Goal: Navigation & Orientation: Find specific page/section

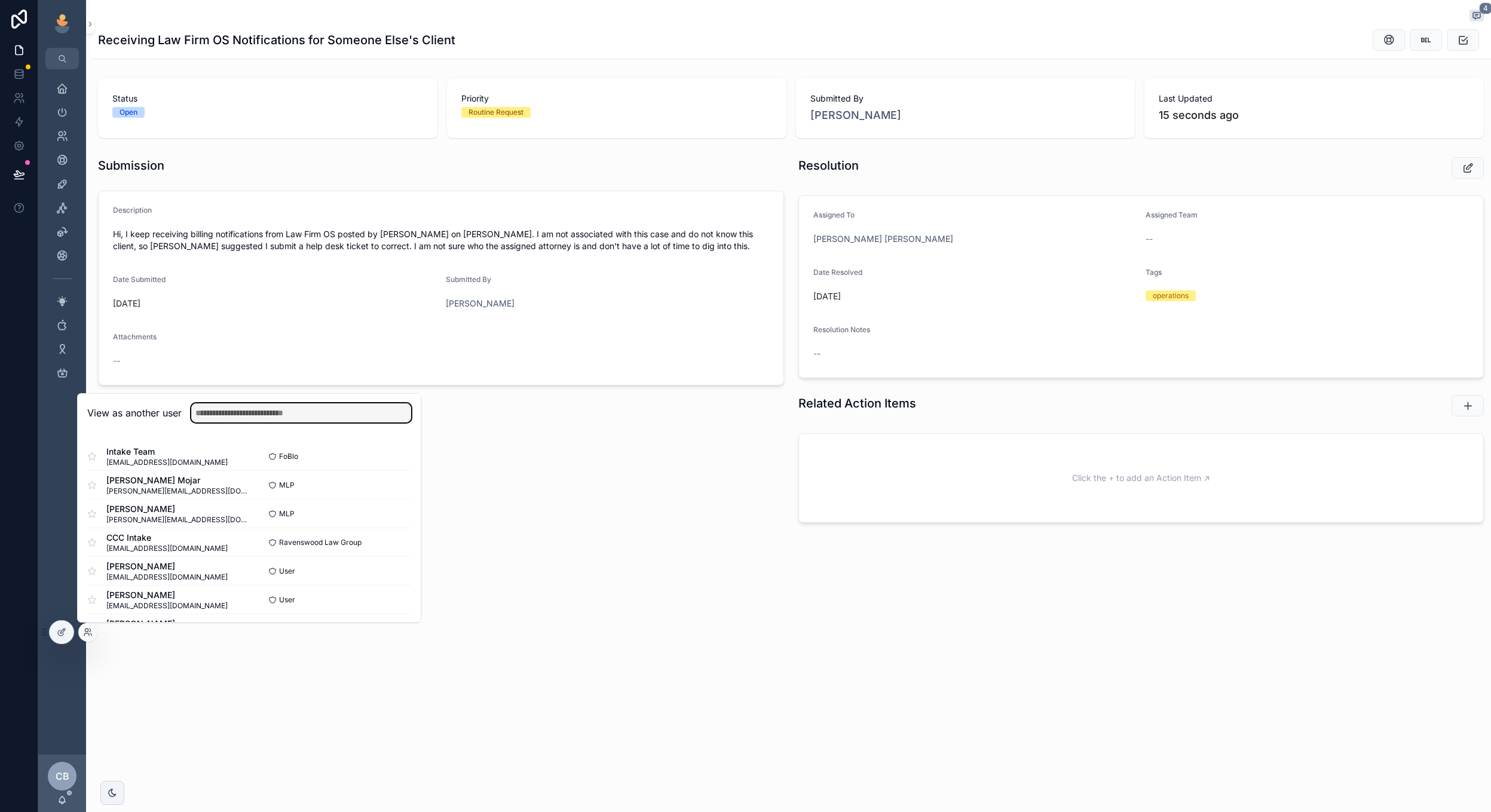
click at [330, 420] on input "text" at bounding box center [301, 413] width 220 height 19
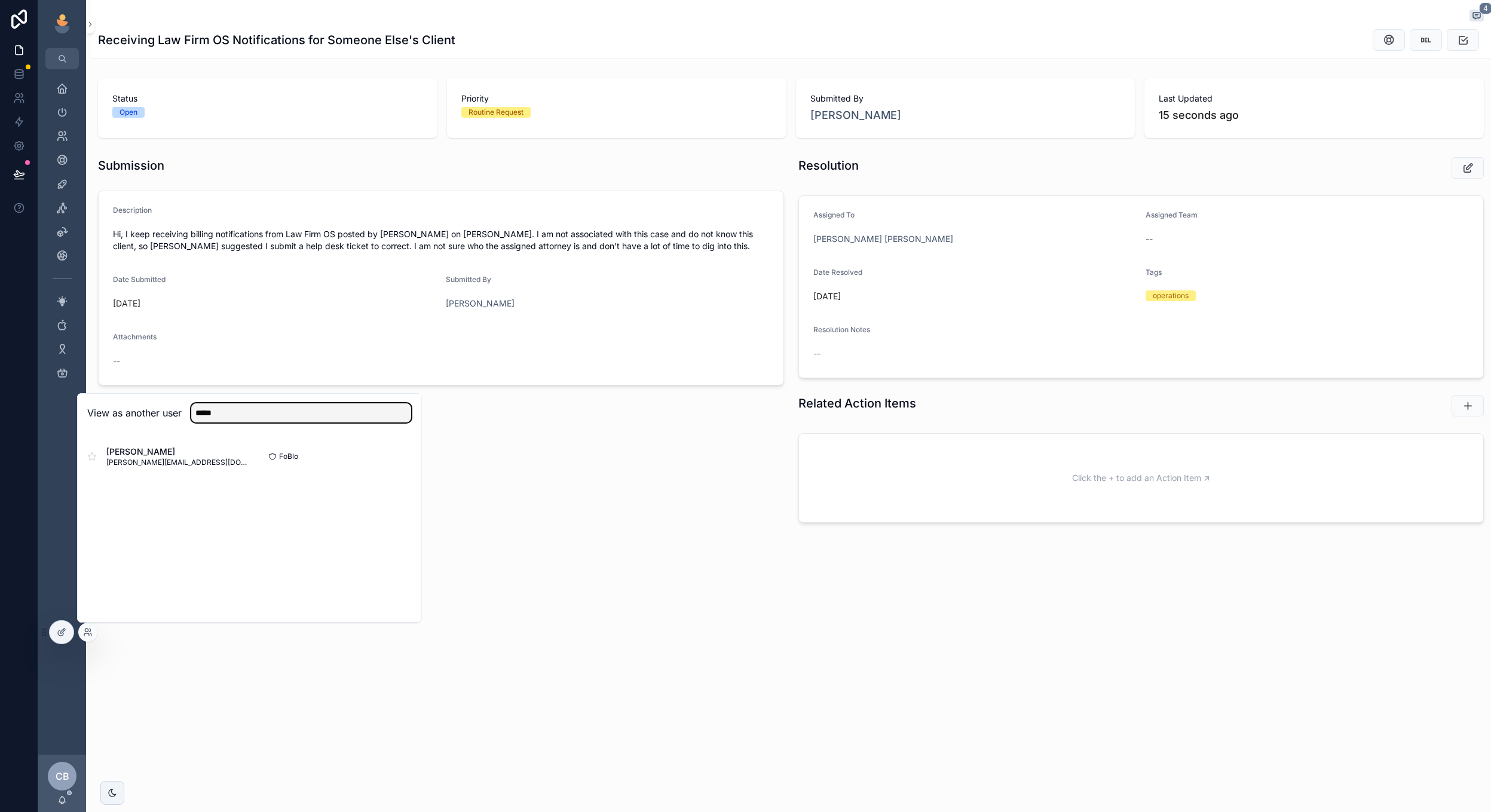
type input "*****"
click at [0, 0] on button "Select" at bounding box center [0, 0] width 0 height 0
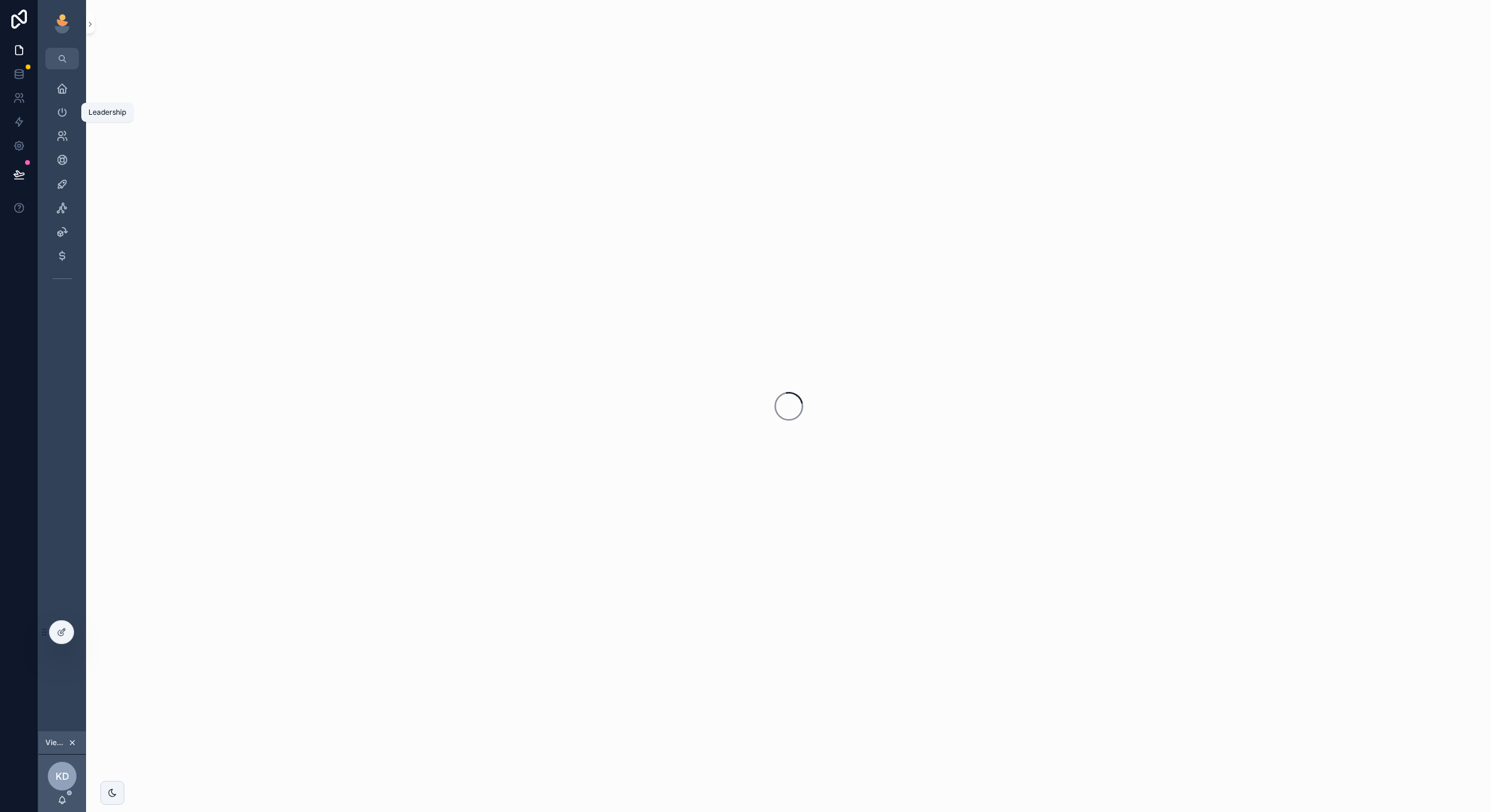
click at [55, 114] on div "Leadership" at bounding box center [62, 112] width 19 height 19
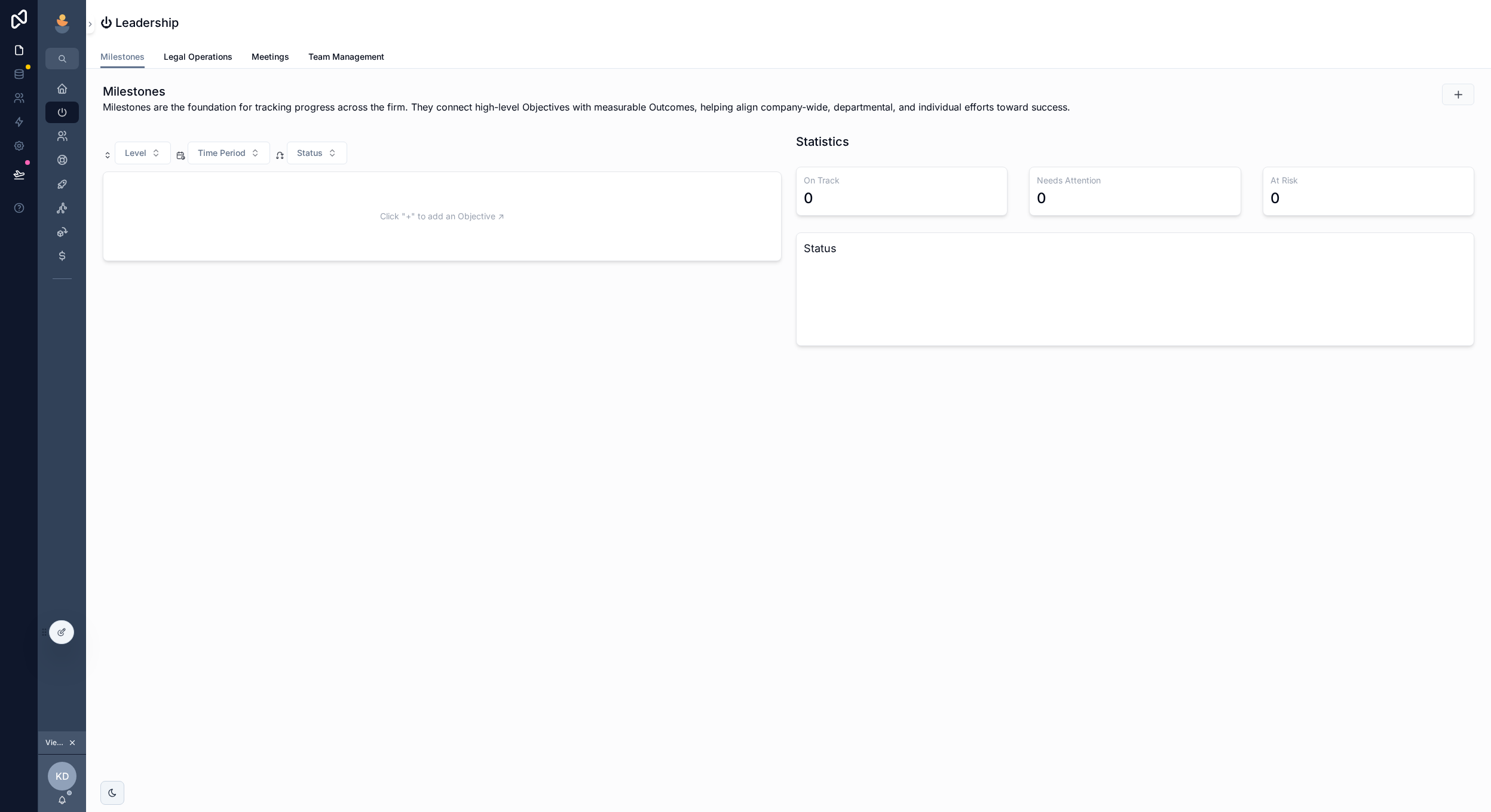
click at [191, 56] on span "Legal Operations" at bounding box center [198, 56] width 69 height 12
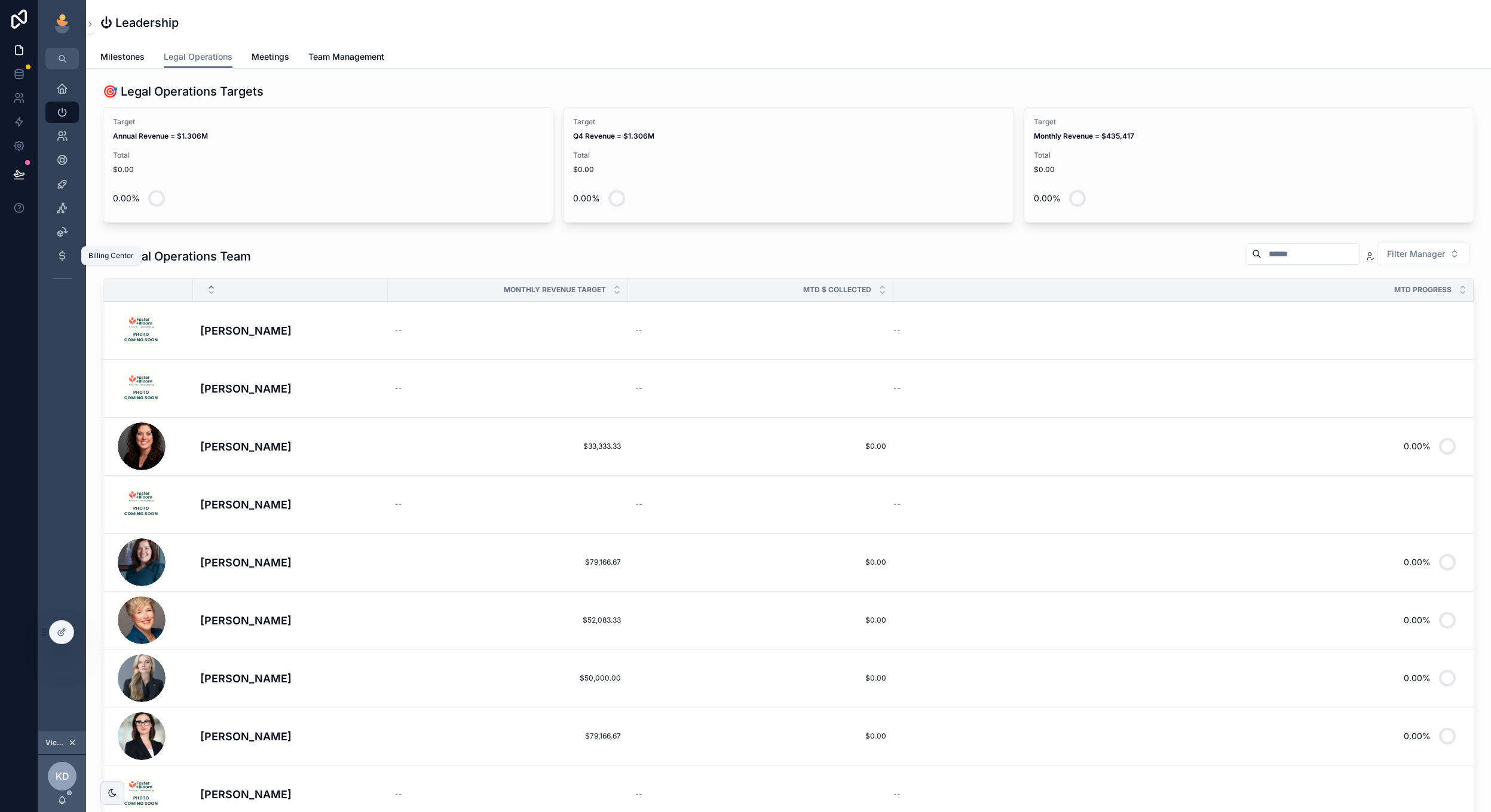
click at [63, 248] on div "Billing Center" at bounding box center [62, 255] width 19 height 19
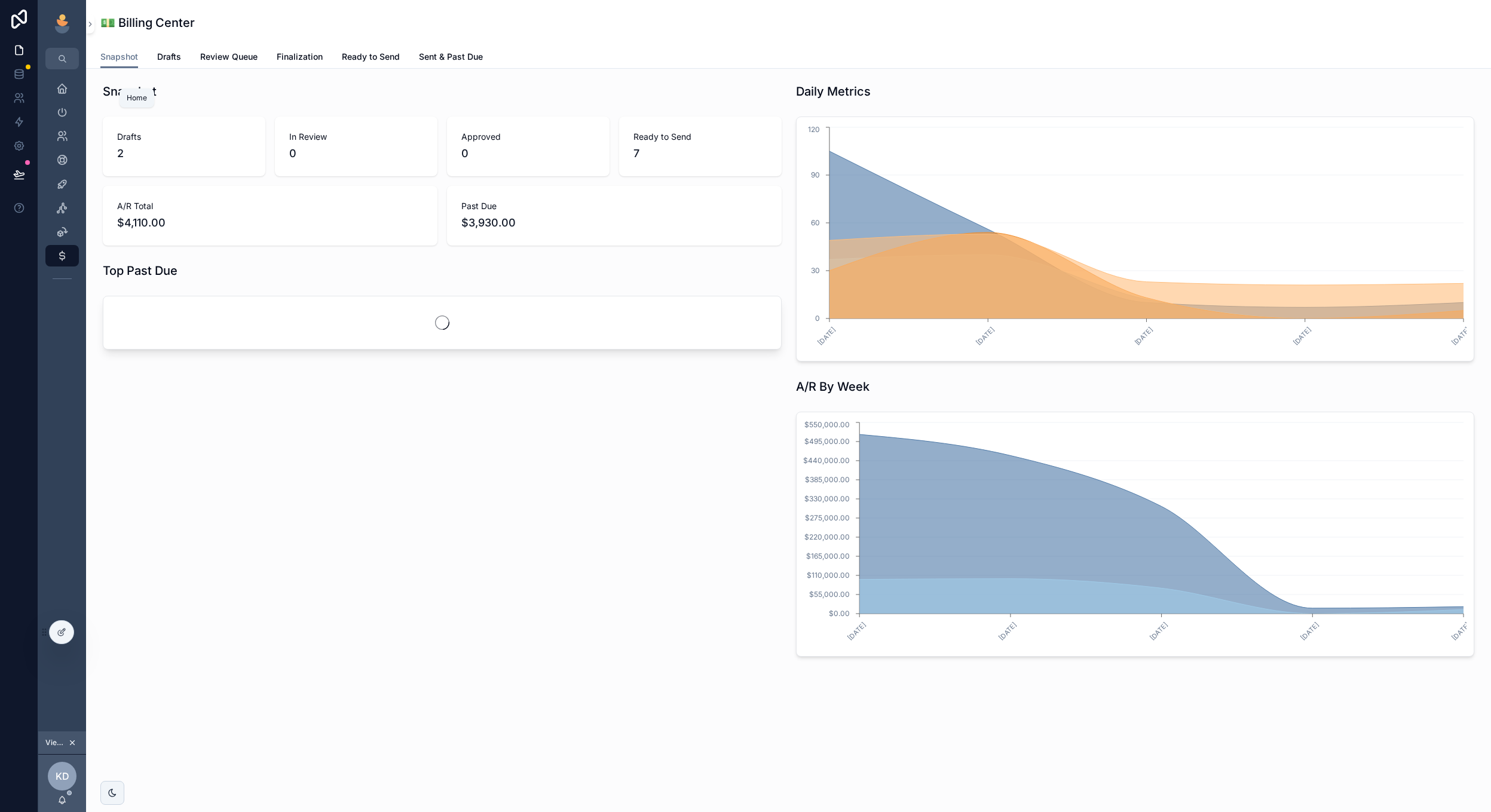
click at [70, 87] on div "Home" at bounding box center [62, 88] width 19 height 19
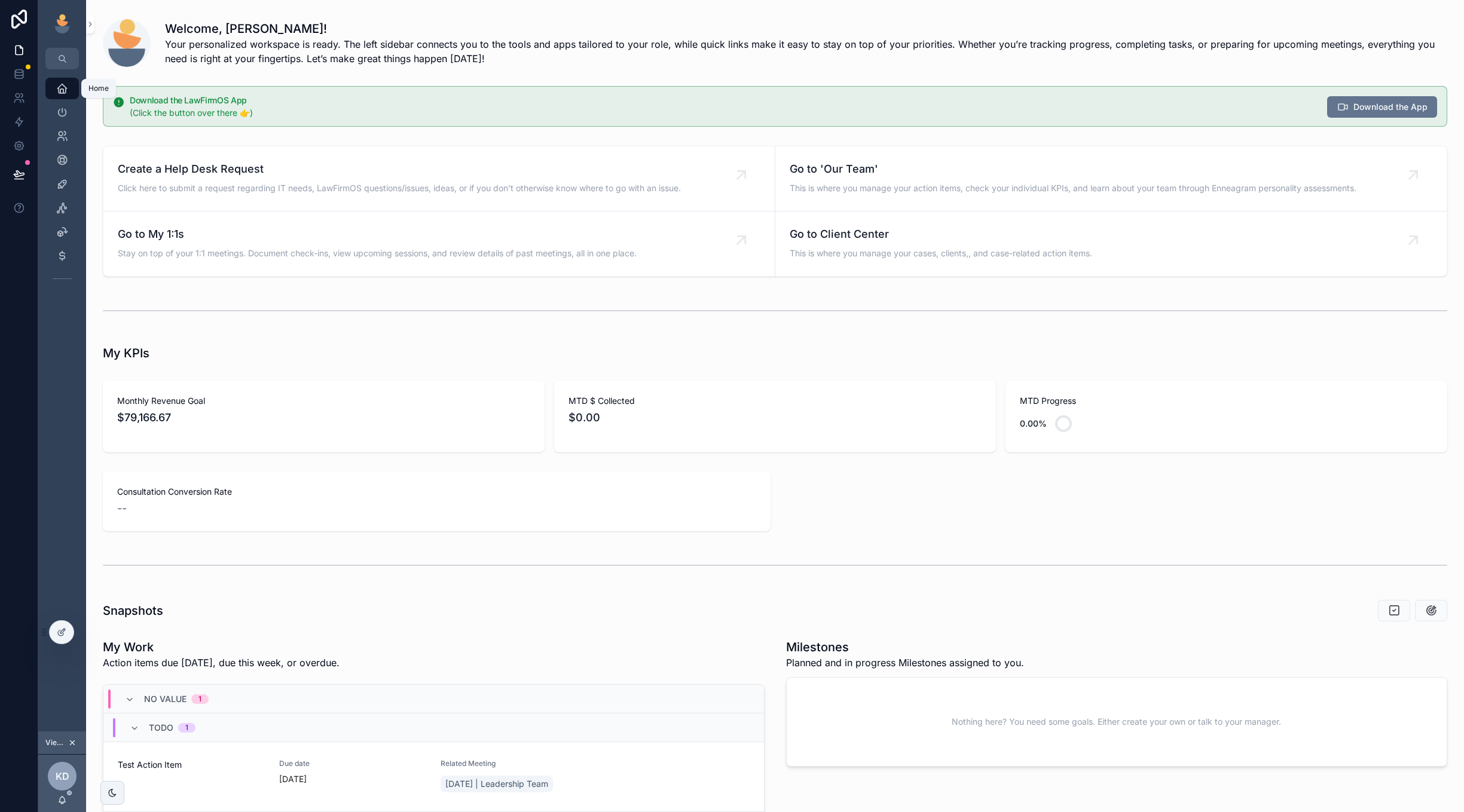
click at [58, 85] on icon "scrollable content" at bounding box center [62, 88] width 12 height 12
click at [758, 382] on div "MTD $ Collected $0.00" at bounding box center [775, 416] width 441 height 72
click at [61, 88] on icon "scrollable content" at bounding box center [62, 88] width 12 height 12
click at [1302, 26] on h1 "Welcome, Kelly!" at bounding box center [806, 29] width 1282 height 17
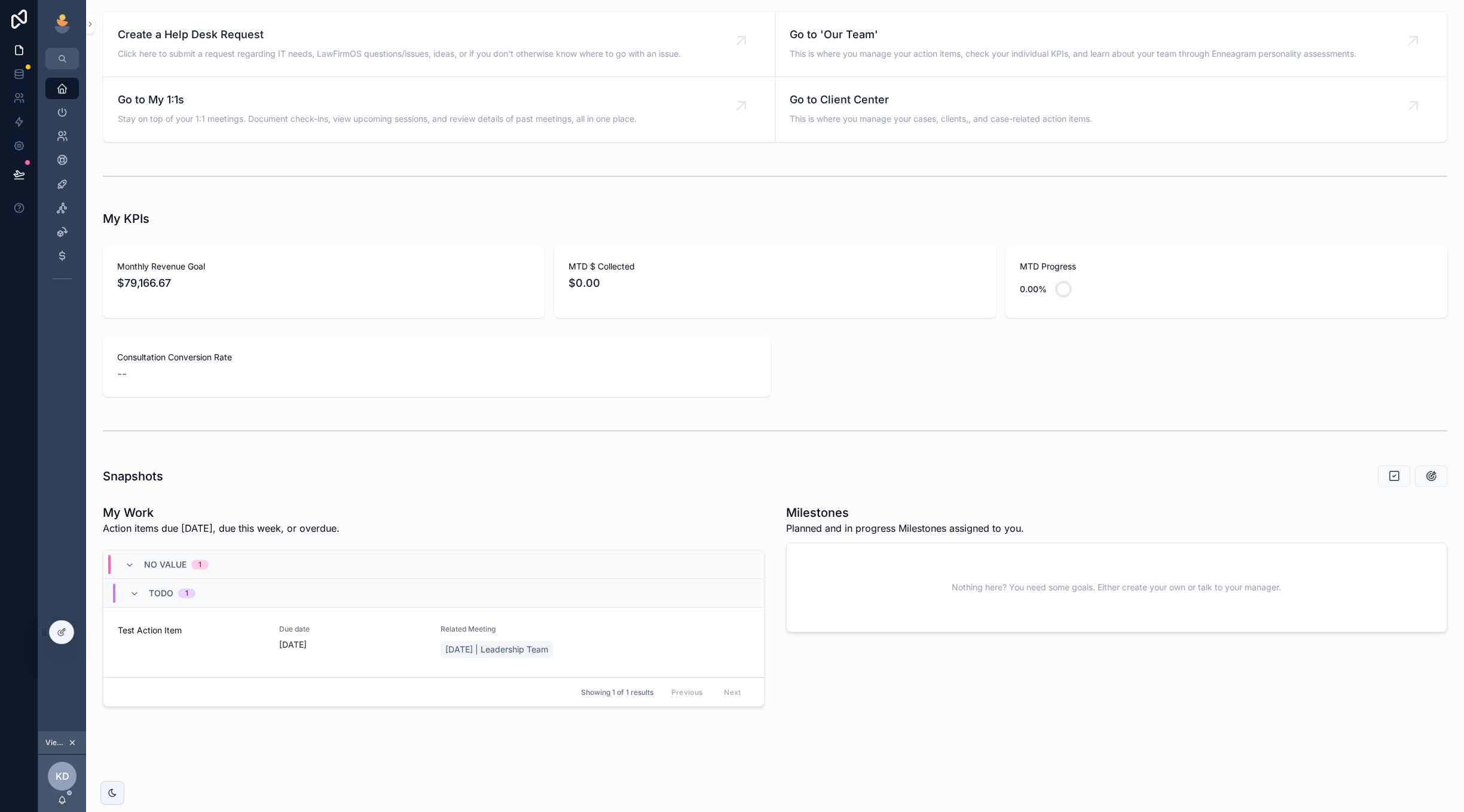
scroll to position [135, 0]
click at [66, 186] on icon "scrollable content" at bounding box center [62, 184] width 12 height 12
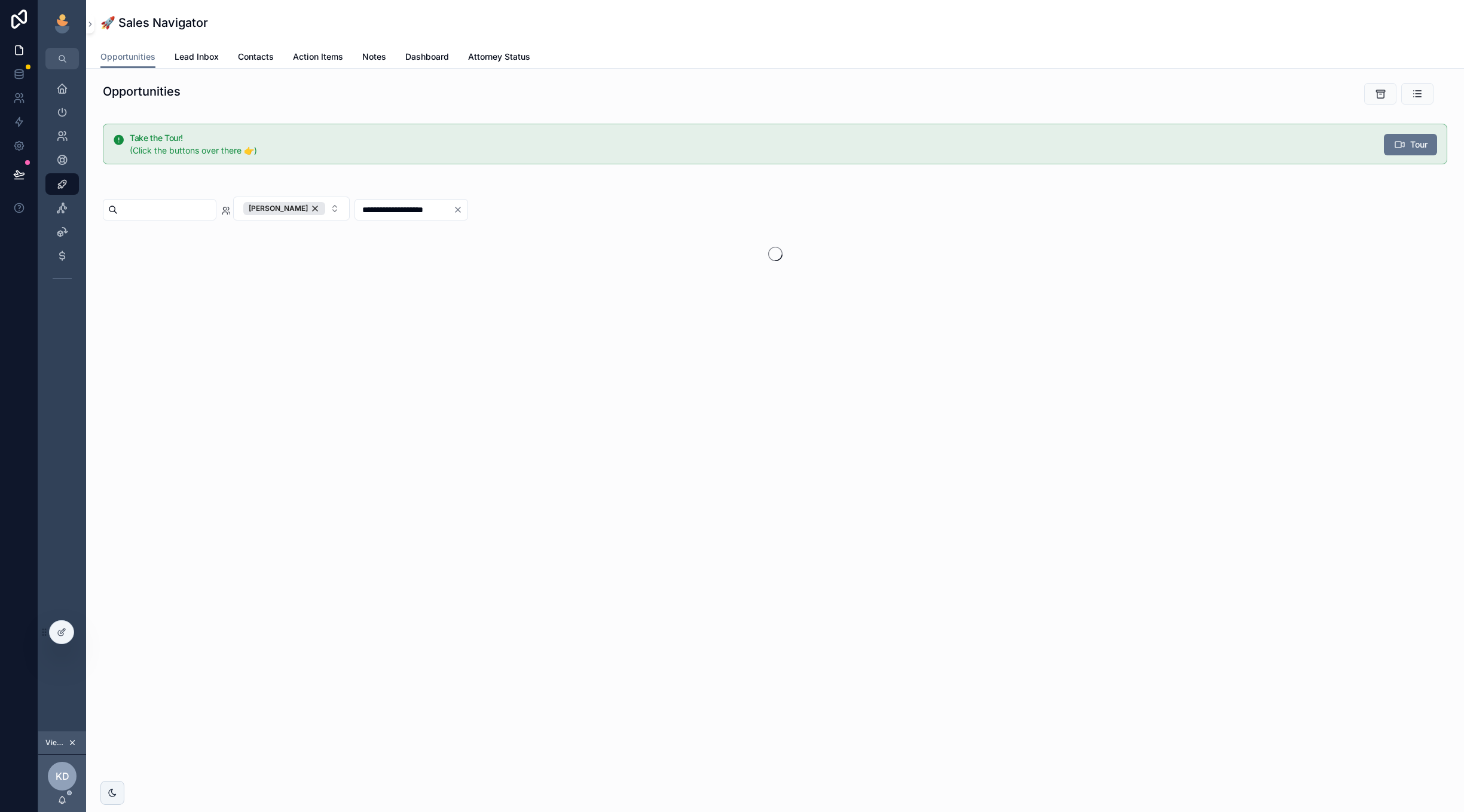
click at [749, 181] on div "**********" at bounding box center [775, 231] width 1359 height 106
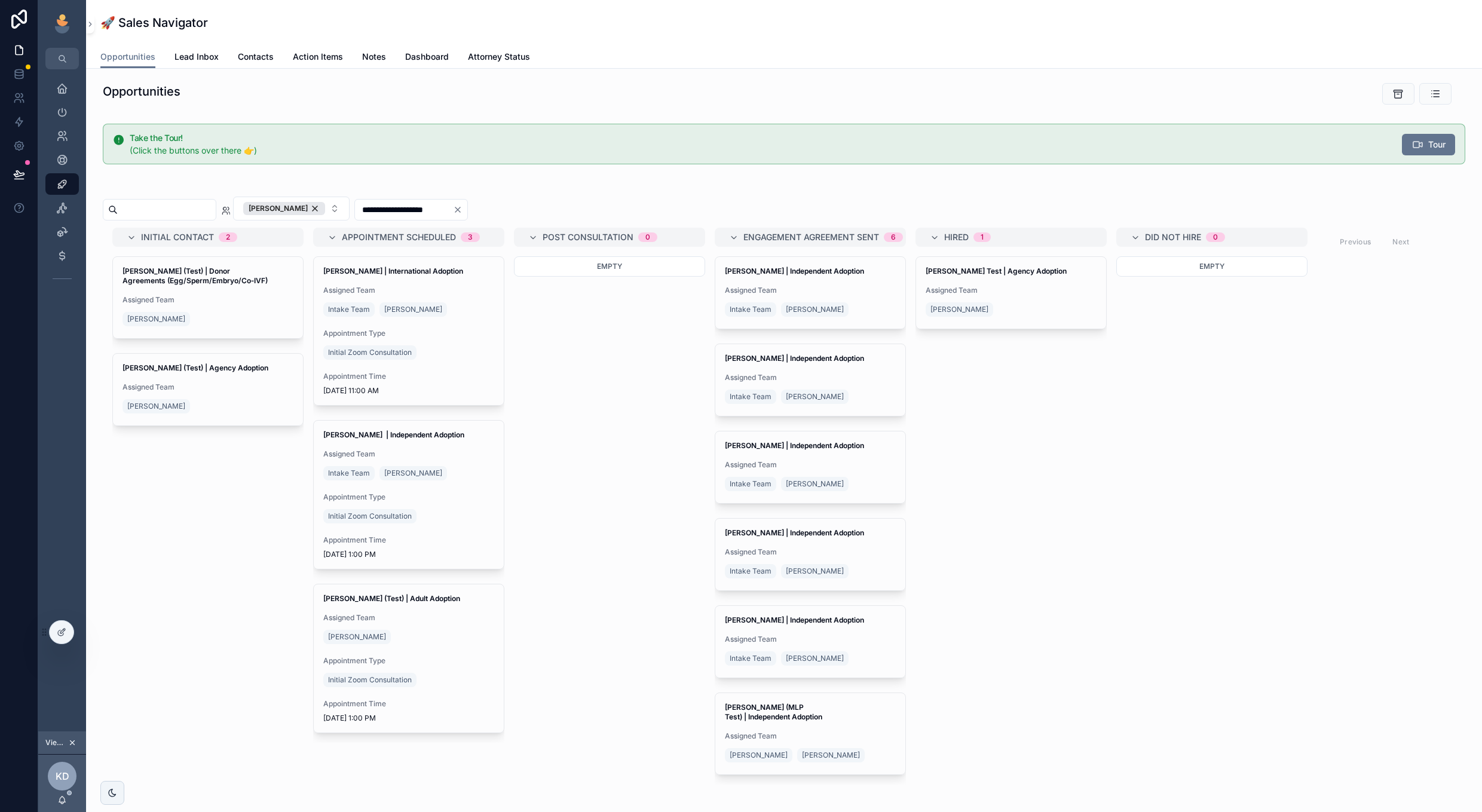
click at [624, 206] on div "**********" at bounding box center [784, 209] width 1362 height 24
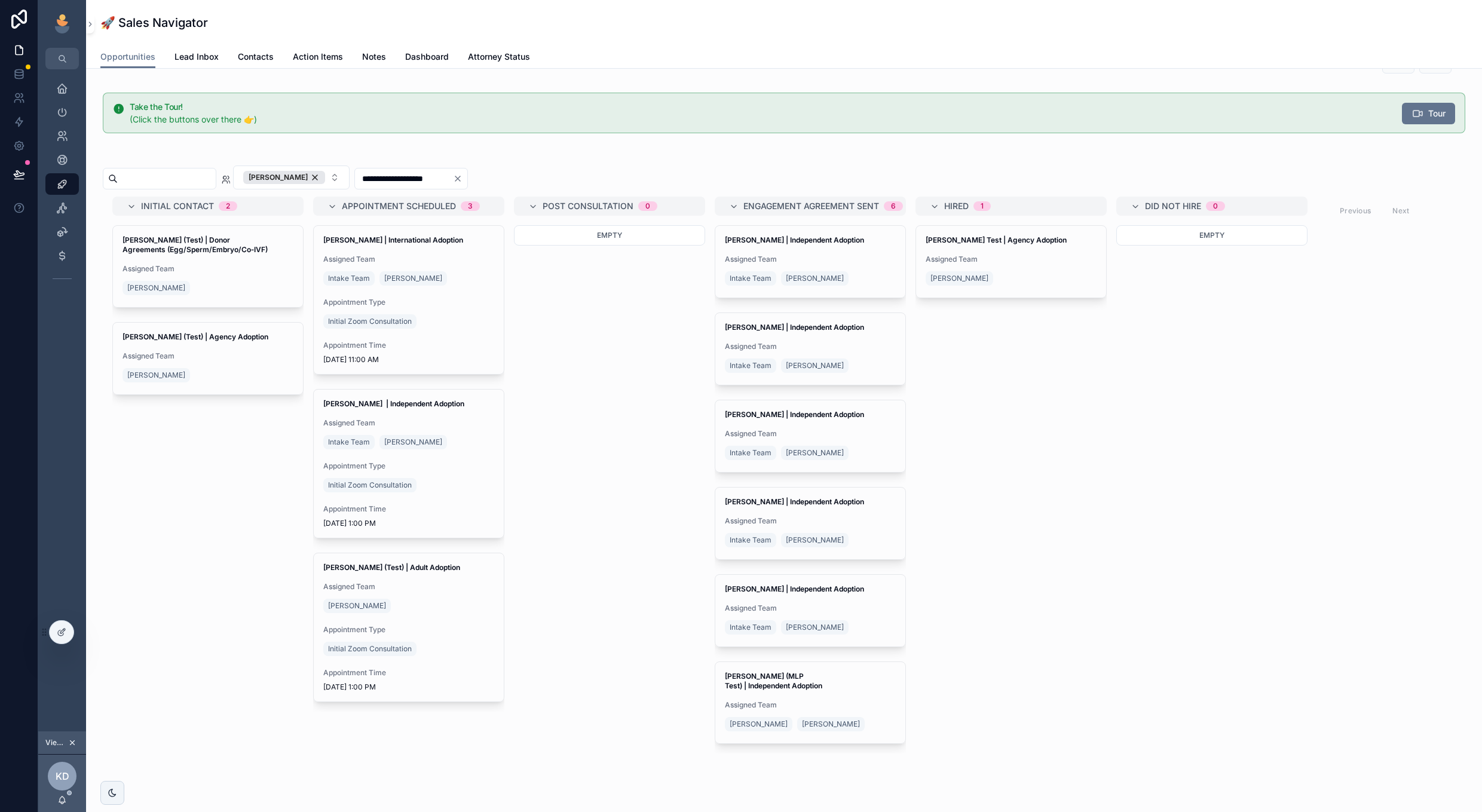
scroll to position [33, 0]
click at [866, 359] on div "Intake Team Kelly Dempsey" at bounding box center [810, 364] width 171 height 19
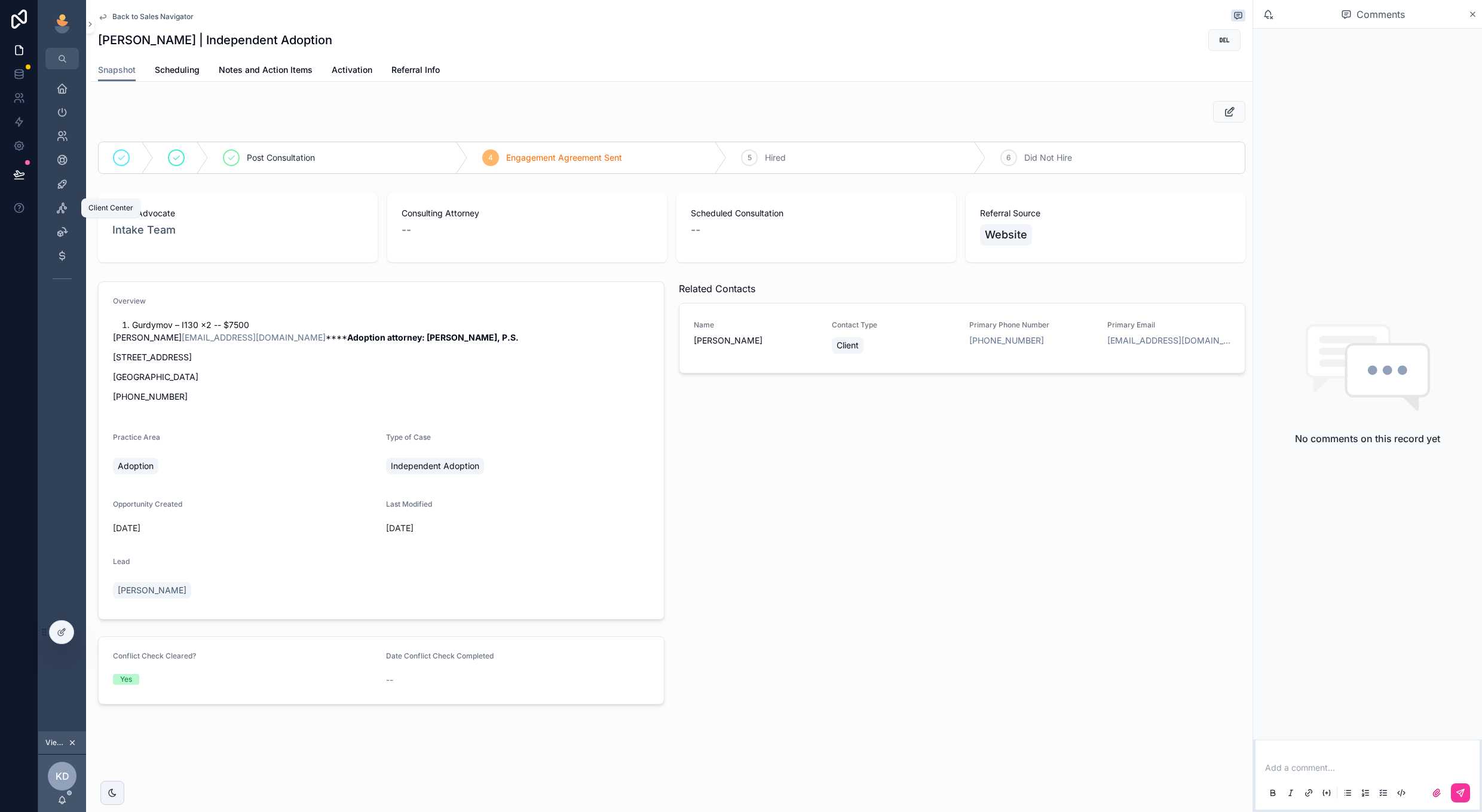
click at [61, 211] on icon "scrollable content" at bounding box center [62, 208] width 12 height 12
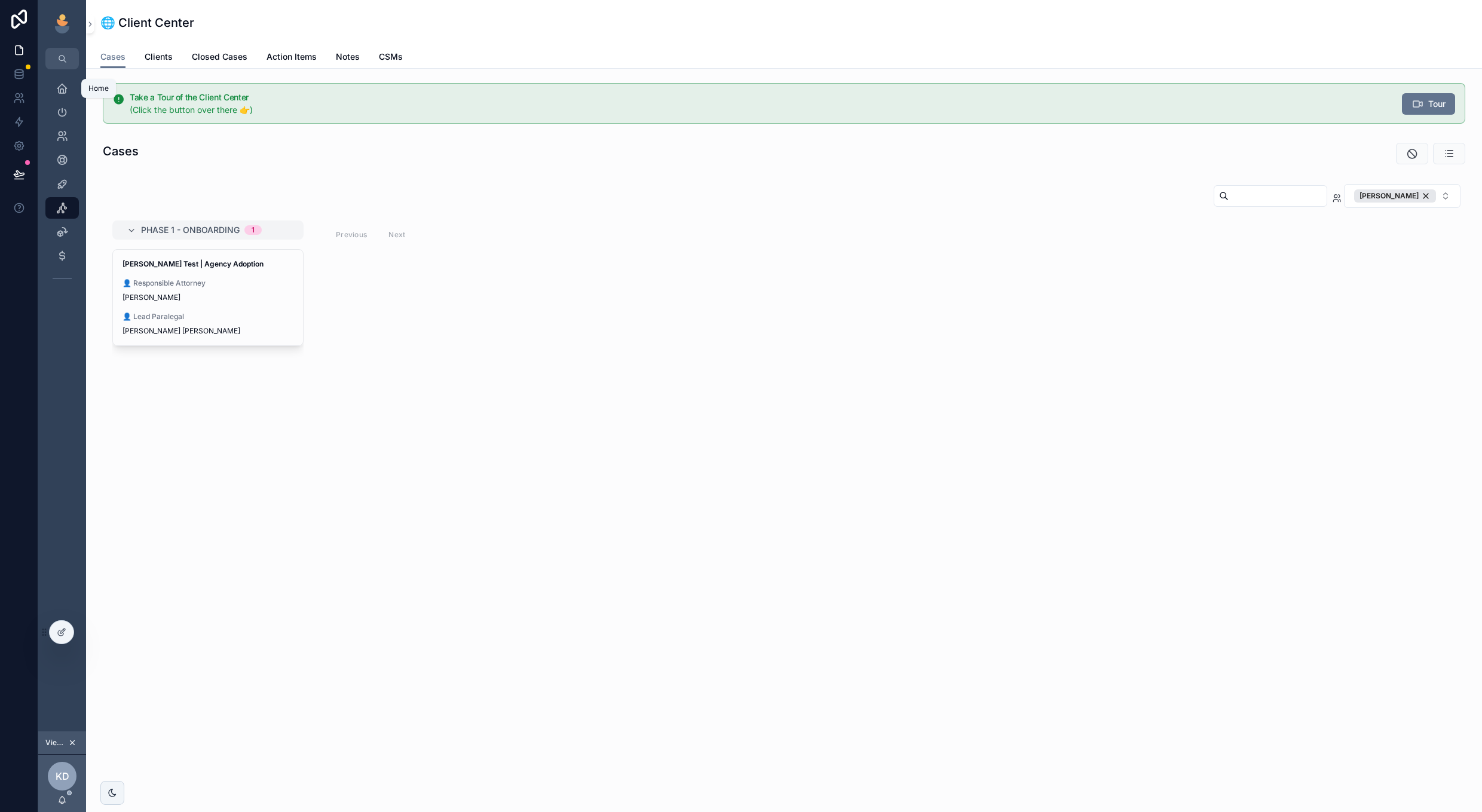
click at [58, 85] on icon "scrollable content" at bounding box center [62, 88] width 12 height 12
